Goal: Transaction & Acquisition: Download file/media

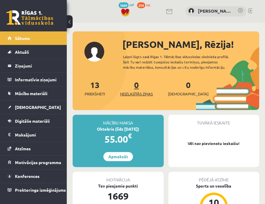
click at [136, 87] on link "0 Neizlasītās ziņas" at bounding box center [136, 87] width 33 height 17
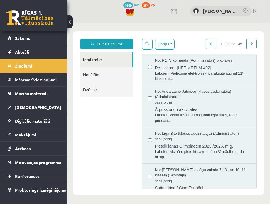
click at [187, 69] on span "Re: Izziņa - [HFF-MRFLM-492]" at bounding box center [203, 66] width 96 height 7
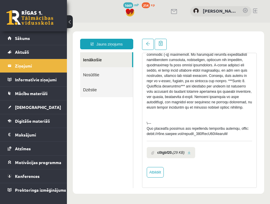
scroll to position [220, 0]
click at [168, 155] on b "c0tgbf20." at bounding box center [165, 152] width 16 height 5
click at [188, 155] on link at bounding box center [188, 153] width 3 height 4
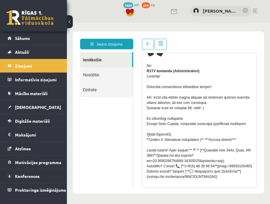
scroll to position [32, 0]
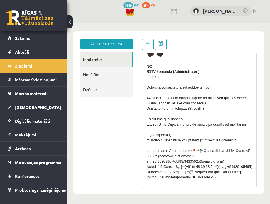
click at [164, 140] on div at bounding box center [199, 195] width 105 height 243
drag, startPoint x: 168, startPoint y: 139, endPoint x: 151, endPoint y: 141, distance: 17.7
click at [151, 141] on div at bounding box center [199, 195] width 105 height 243
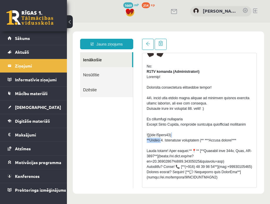
copy div "cid:c0tgbf2"
click at [199, 79] on div at bounding box center [199, 195] width 105 height 243
click at [217, 113] on div at bounding box center [199, 195] width 105 height 243
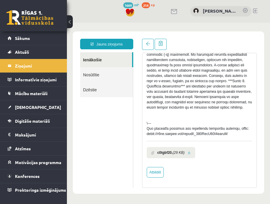
scroll to position [222, 0]
